Goal: Transaction & Acquisition: Purchase product/service

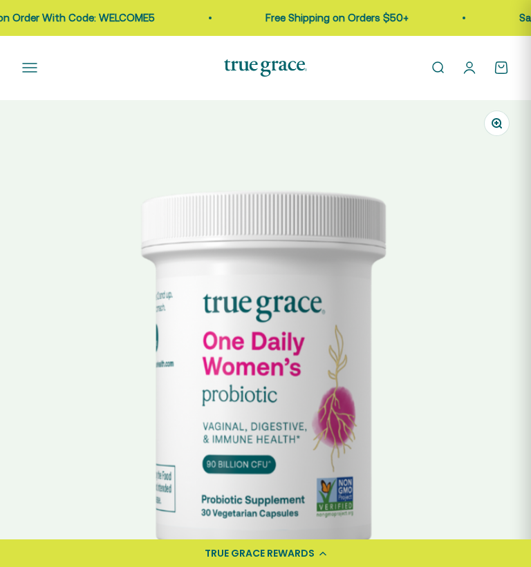
select select "3"
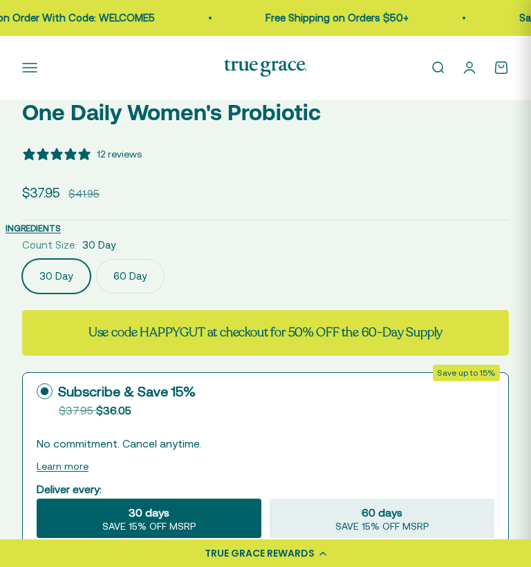
click at [122, 282] on label "60 Day" at bounding box center [130, 276] width 68 height 35
click at [22, 259] on input "60 Day" at bounding box center [21, 258] width 1 height 1
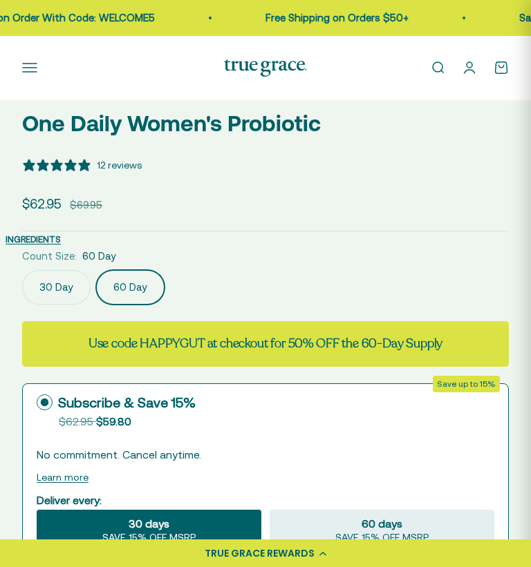
scroll to position [0, 532]
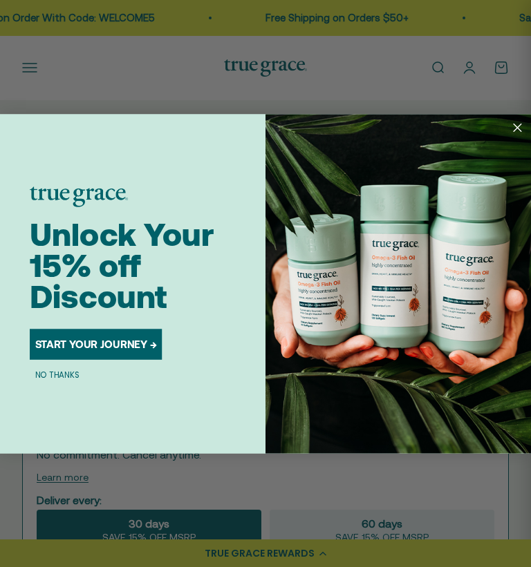
click at [46, 372] on button "NO THANKS" at bounding box center [57, 374] width 55 height 12
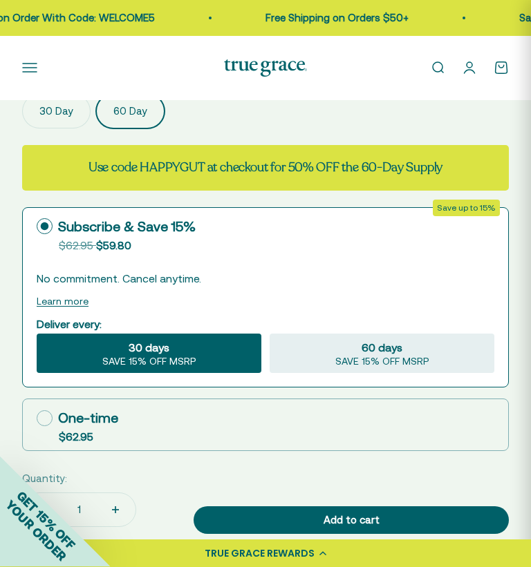
click at [48, 419] on icon at bounding box center [45, 419] width 16 height 16
click at [37, 419] on input "One-time $62.95" at bounding box center [36, 419] width 1 height 1
radio input "true"
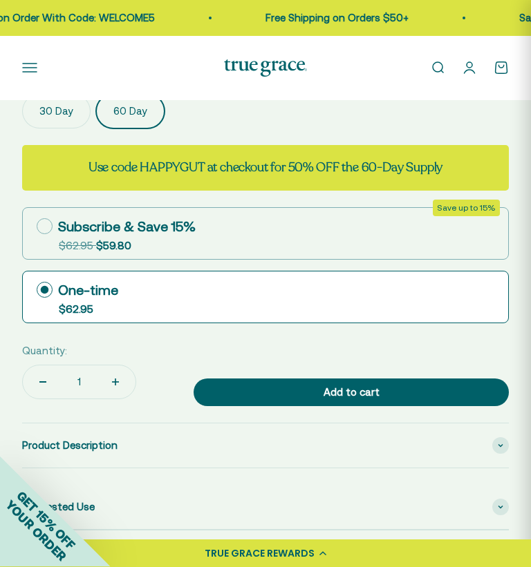
scroll to position [724, 0]
click at [105, 382] on button "Increase quantity" at bounding box center [115, 382] width 40 height 33
type input "2"
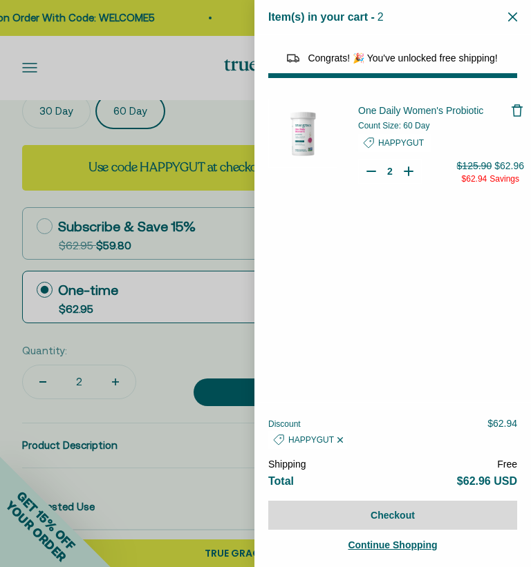
select select "40058346897600"
select select "46284026183894"
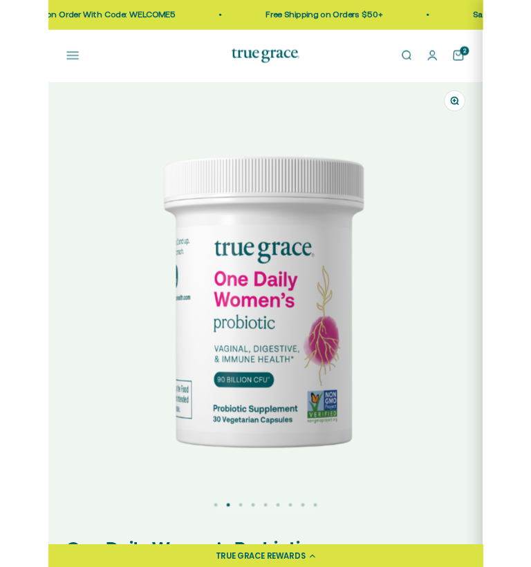
scroll to position [710, 0]
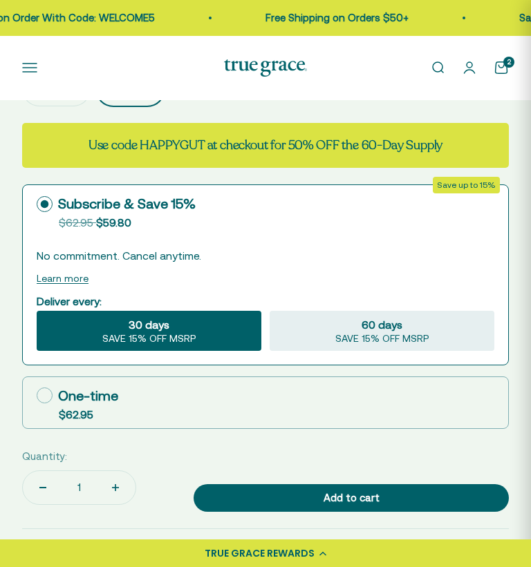
select select "3"
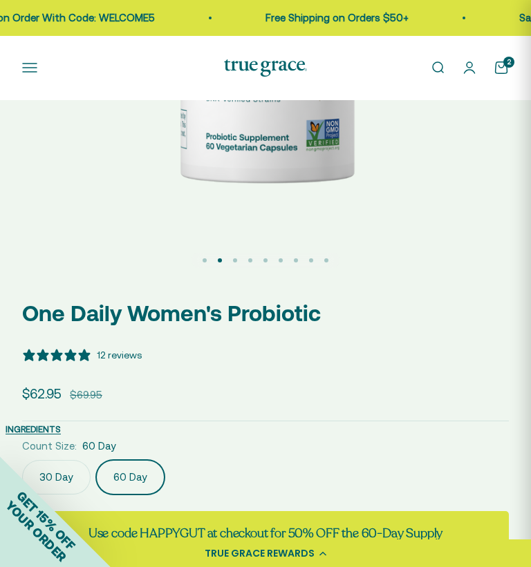
scroll to position [277, 0]
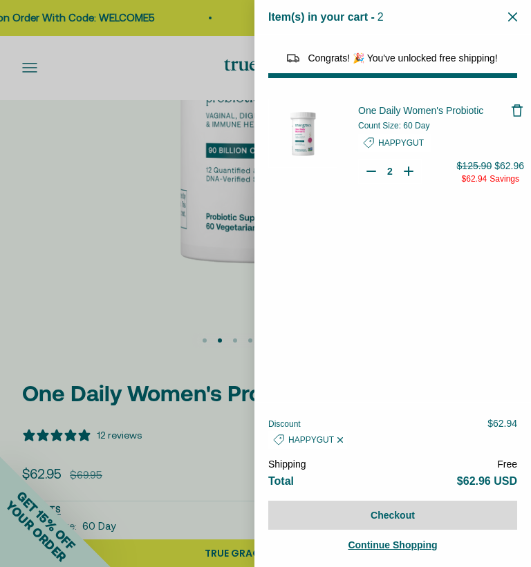
select select "40058346897600"
select select "46284026183894"
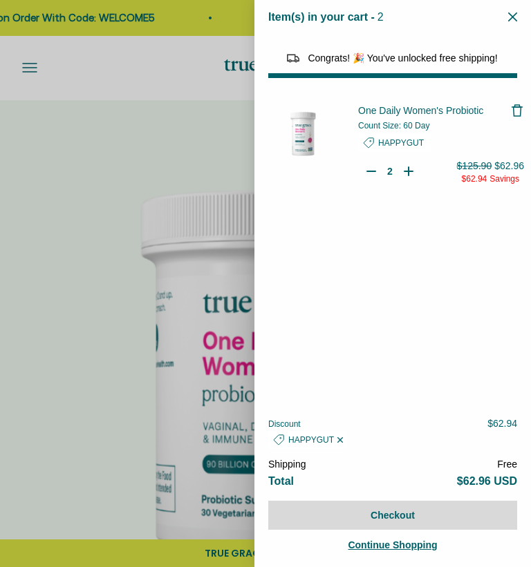
select select "3"
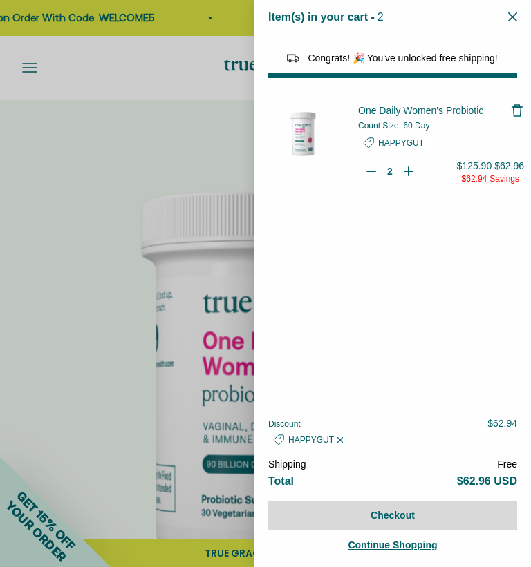
scroll to position [0, 532]
